Goal: Entertainment & Leisure: Consume media (video, audio)

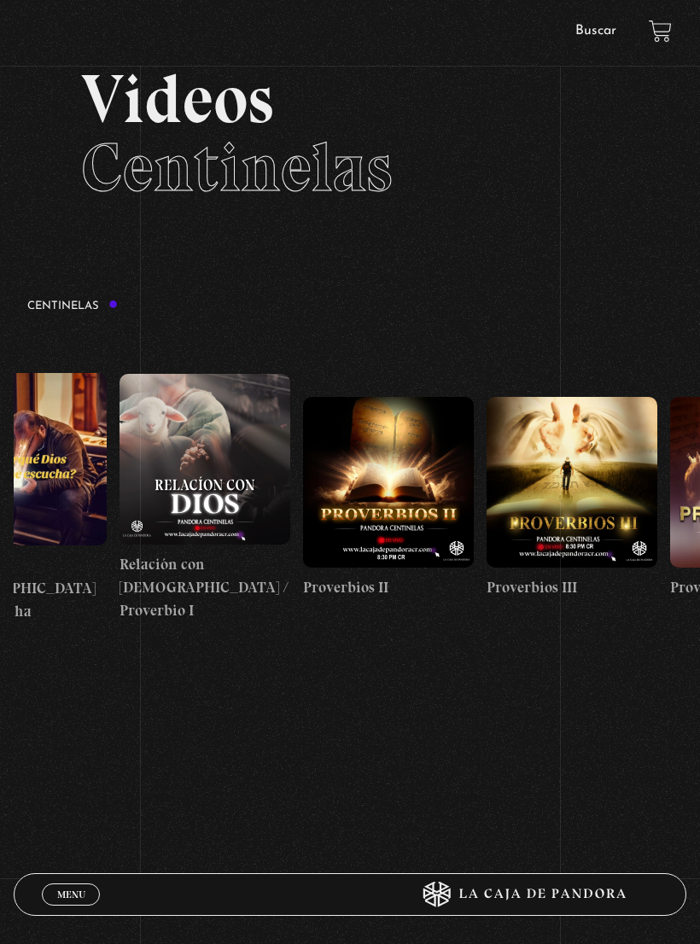
scroll to position [0, 446]
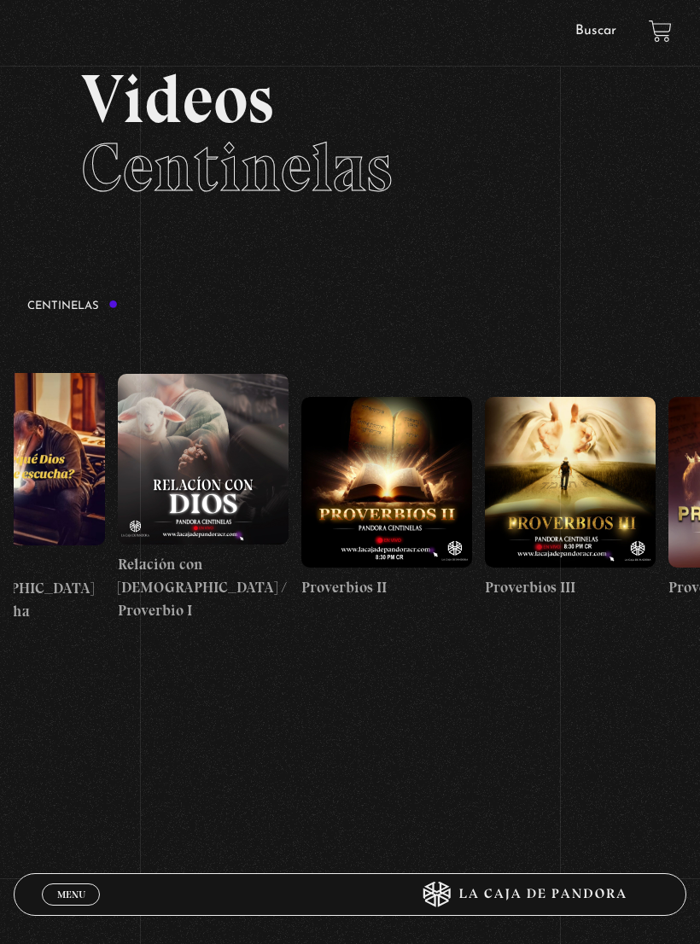
click at [428, 489] on figure at bounding box center [386, 482] width 171 height 171
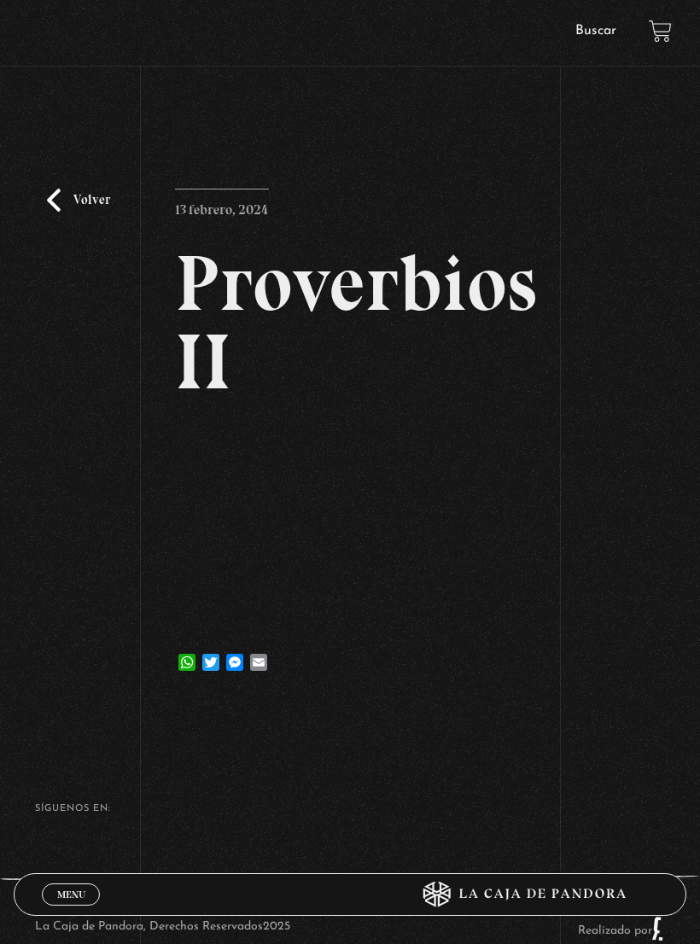
click at [58, 212] on link "Volver" at bounding box center [78, 200] width 63 height 23
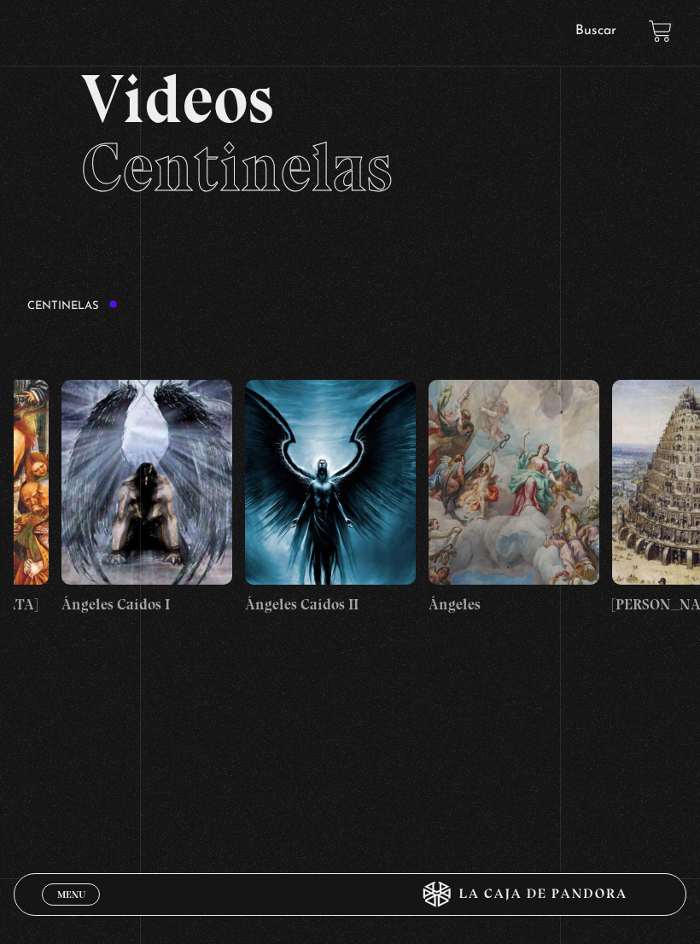
scroll to position [0, 19221]
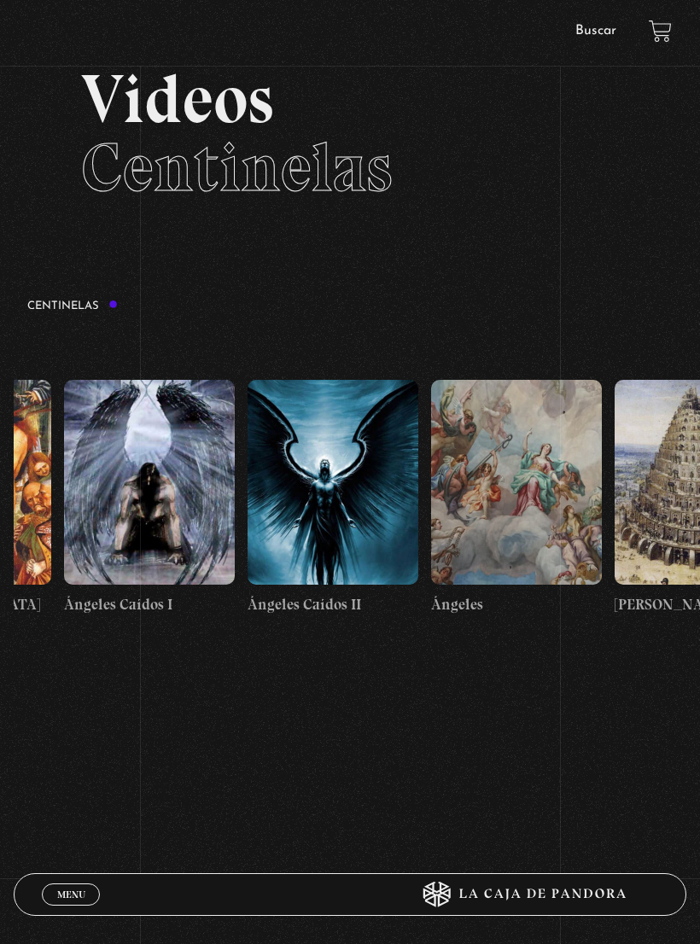
click at [492, 493] on figure at bounding box center [516, 482] width 171 height 205
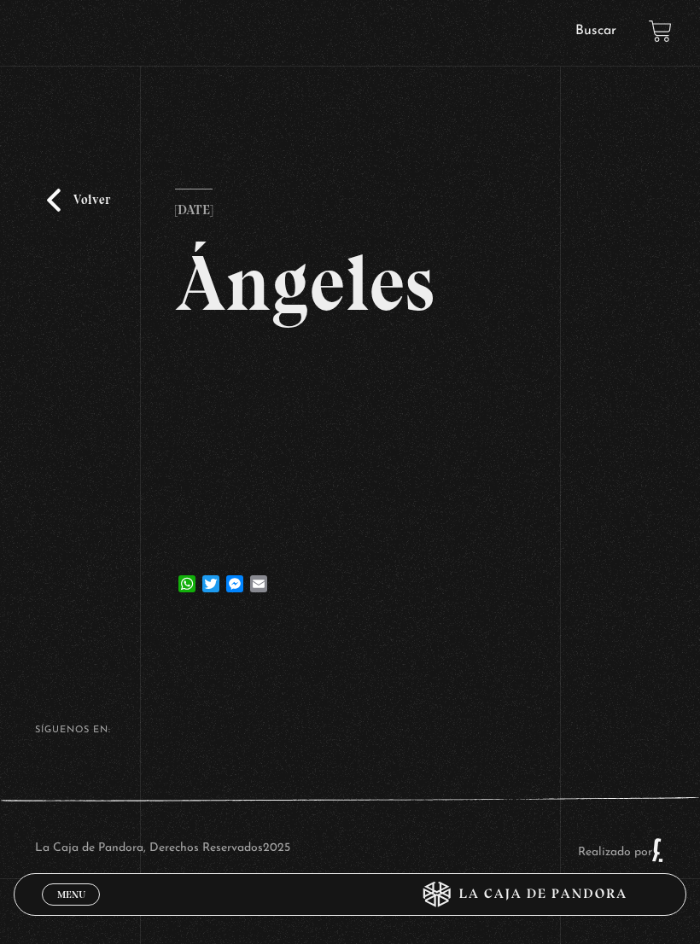
click at [63, 212] on link "Volver" at bounding box center [78, 200] width 63 height 23
click at [57, 212] on link "Volver" at bounding box center [78, 200] width 63 height 23
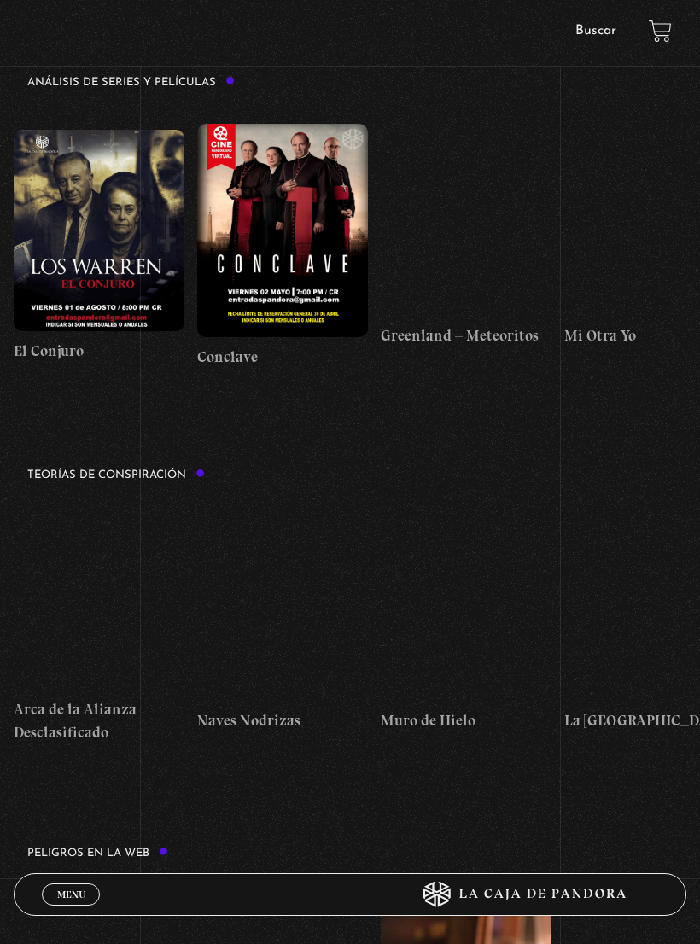
scroll to position [2509, 0]
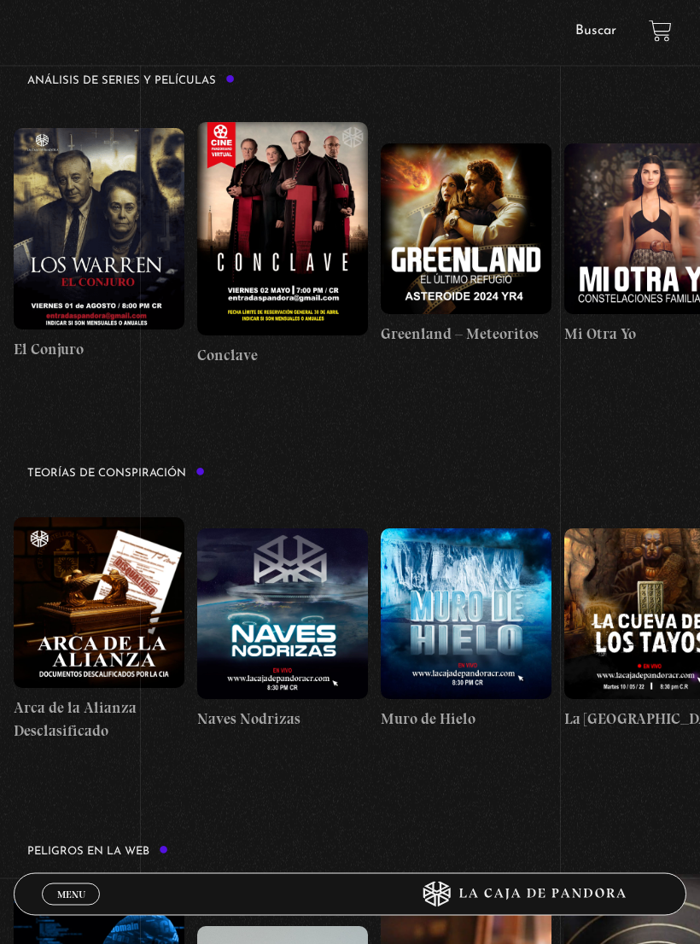
click at [109, 612] on figure at bounding box center [99, 603] width 171 height 171
